Goal: Information Seeking & Learning: Learn about a topic

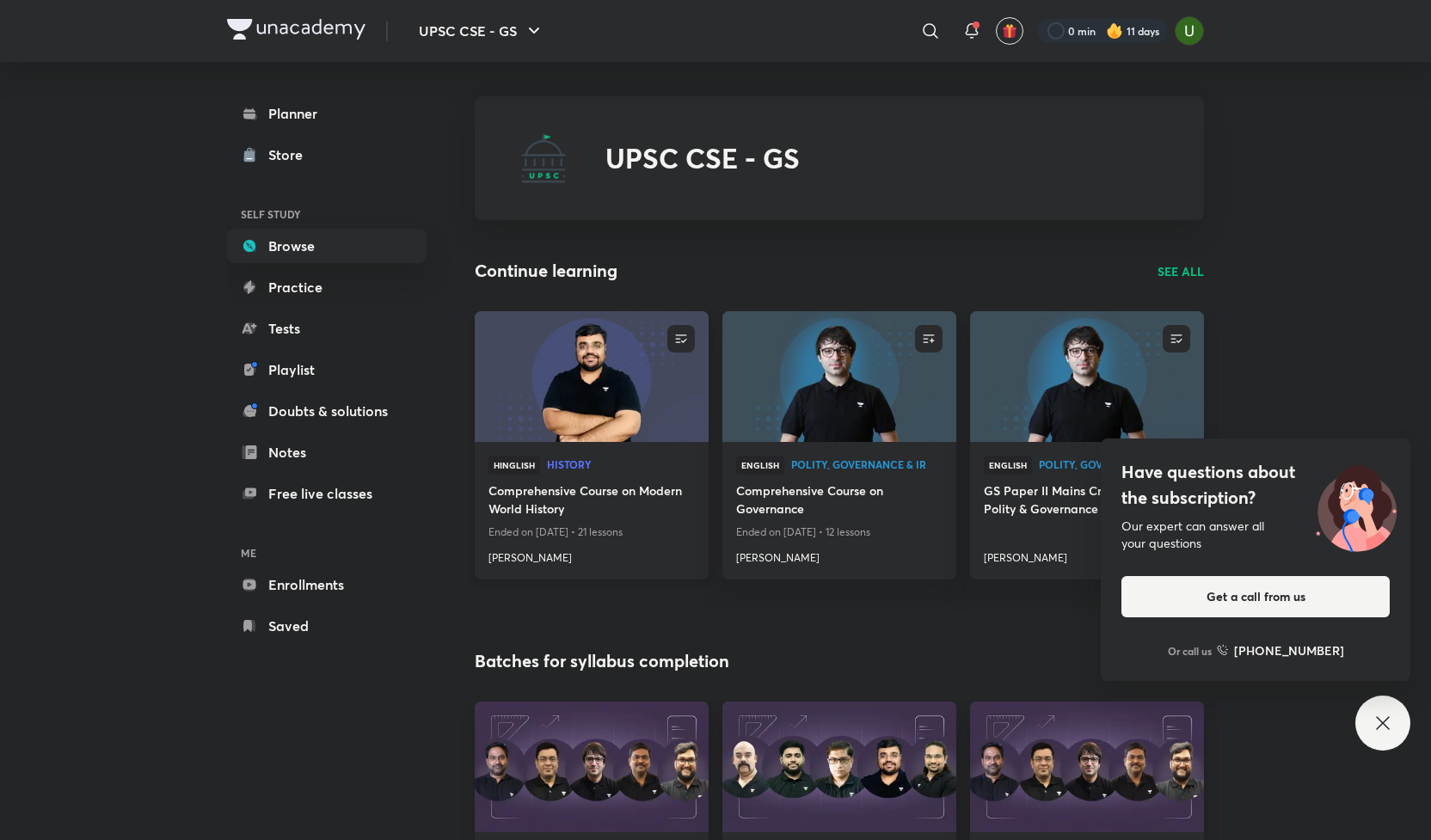
click at [586, 495] on h4 "Comprehensive Course on Modern World History" at bounding box center [591, 501] width 206 height 40
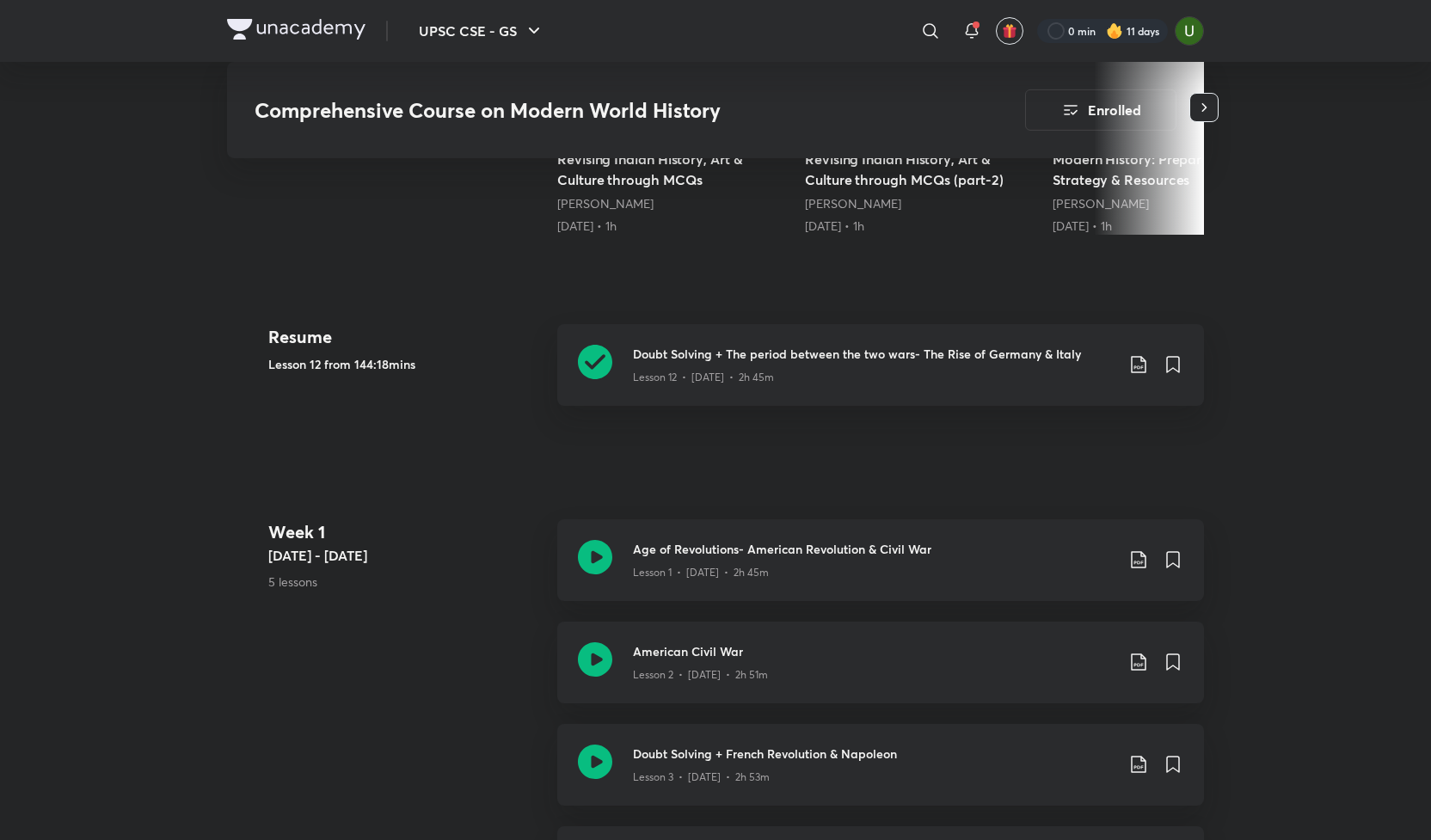
scroll to position [664, 0]
click at [587, 362] on icon at bounding box center [595, 361] width 35 height 35
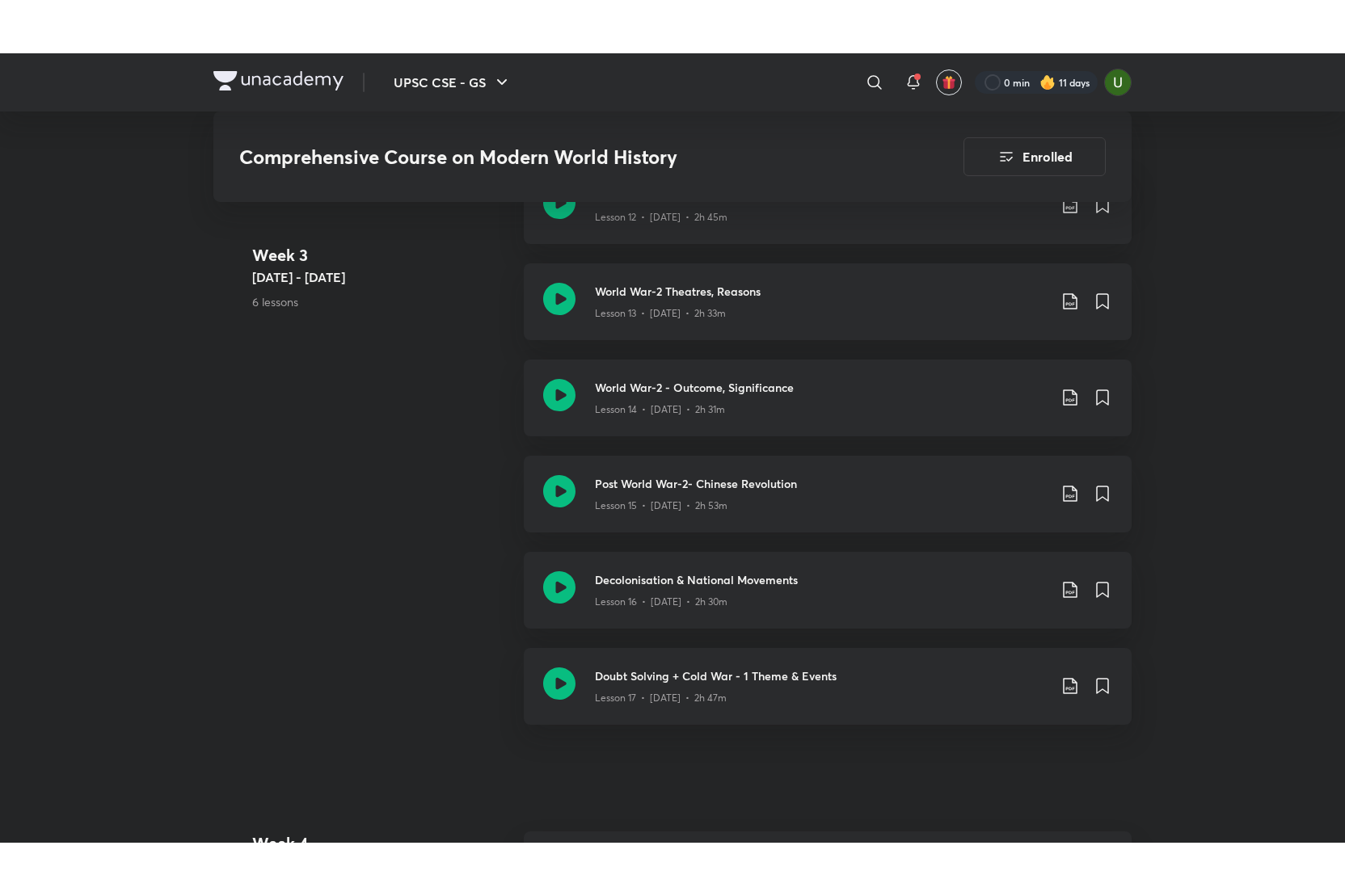
scroll to position [2225, 0]
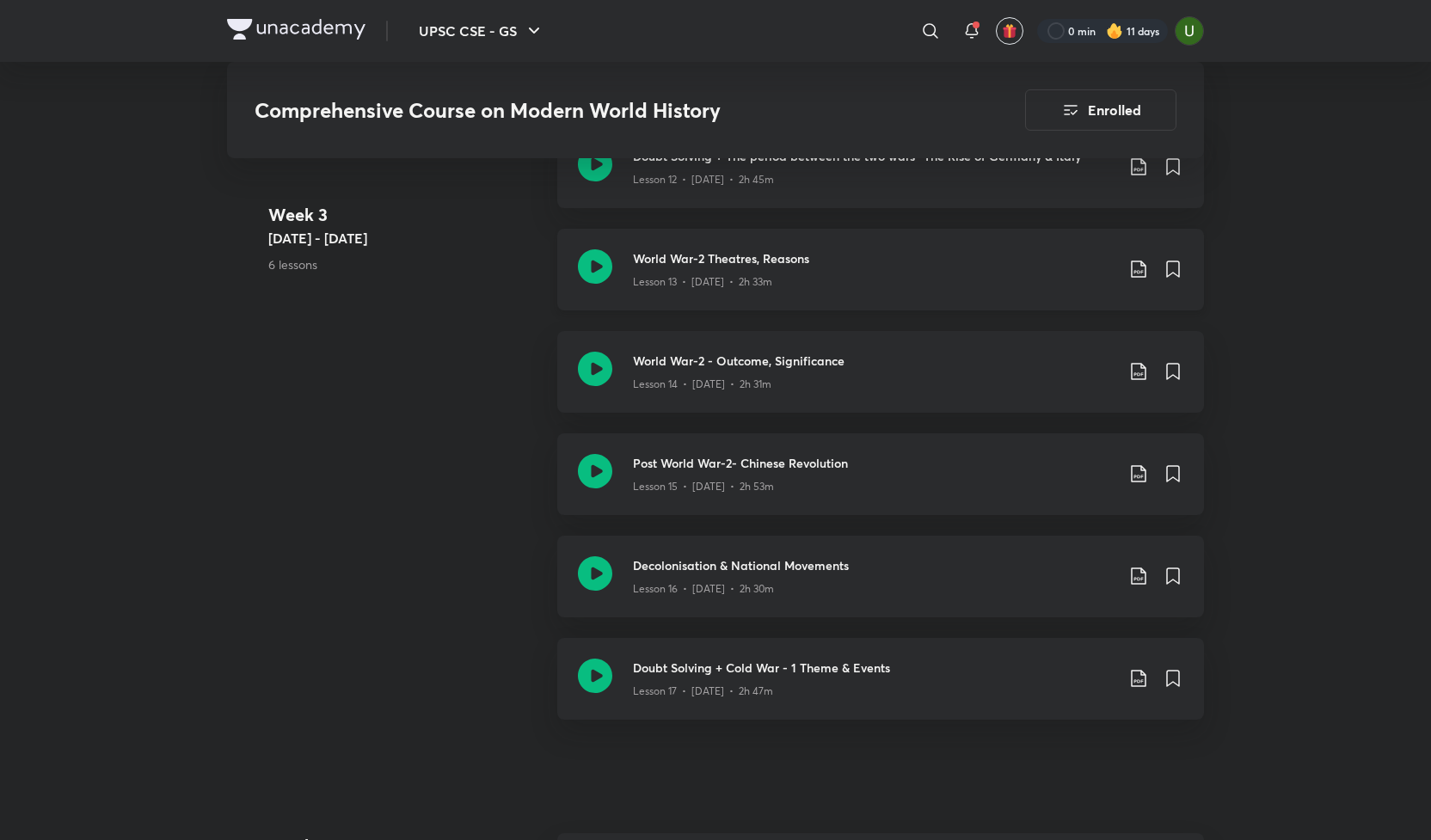
click at [603, 272] on icon at bounding box center [595, 266] width 35 height 35
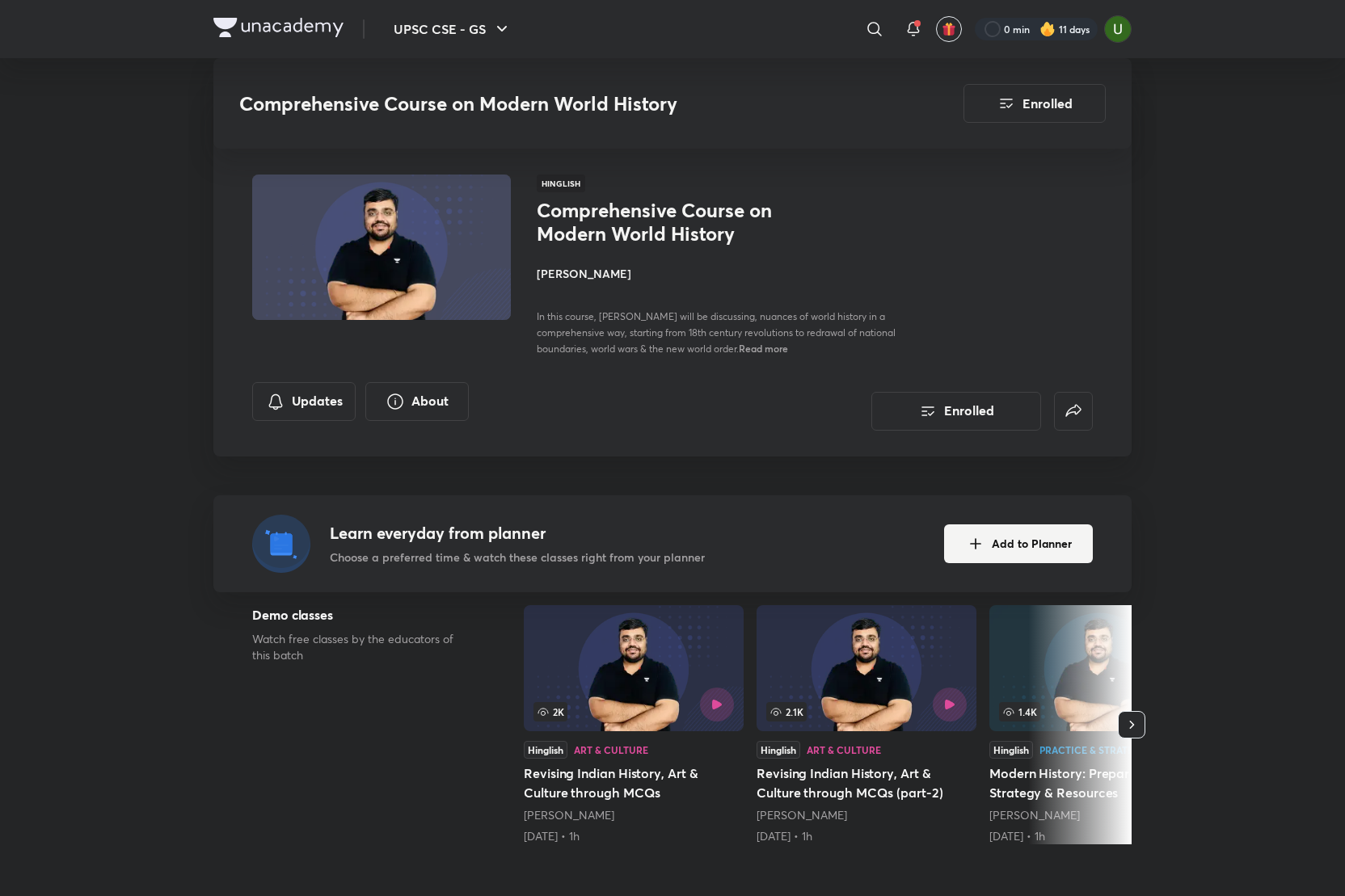
scroll to position [2225, 0]
